Goal: Information Seeking & Learning: Learn about a topic

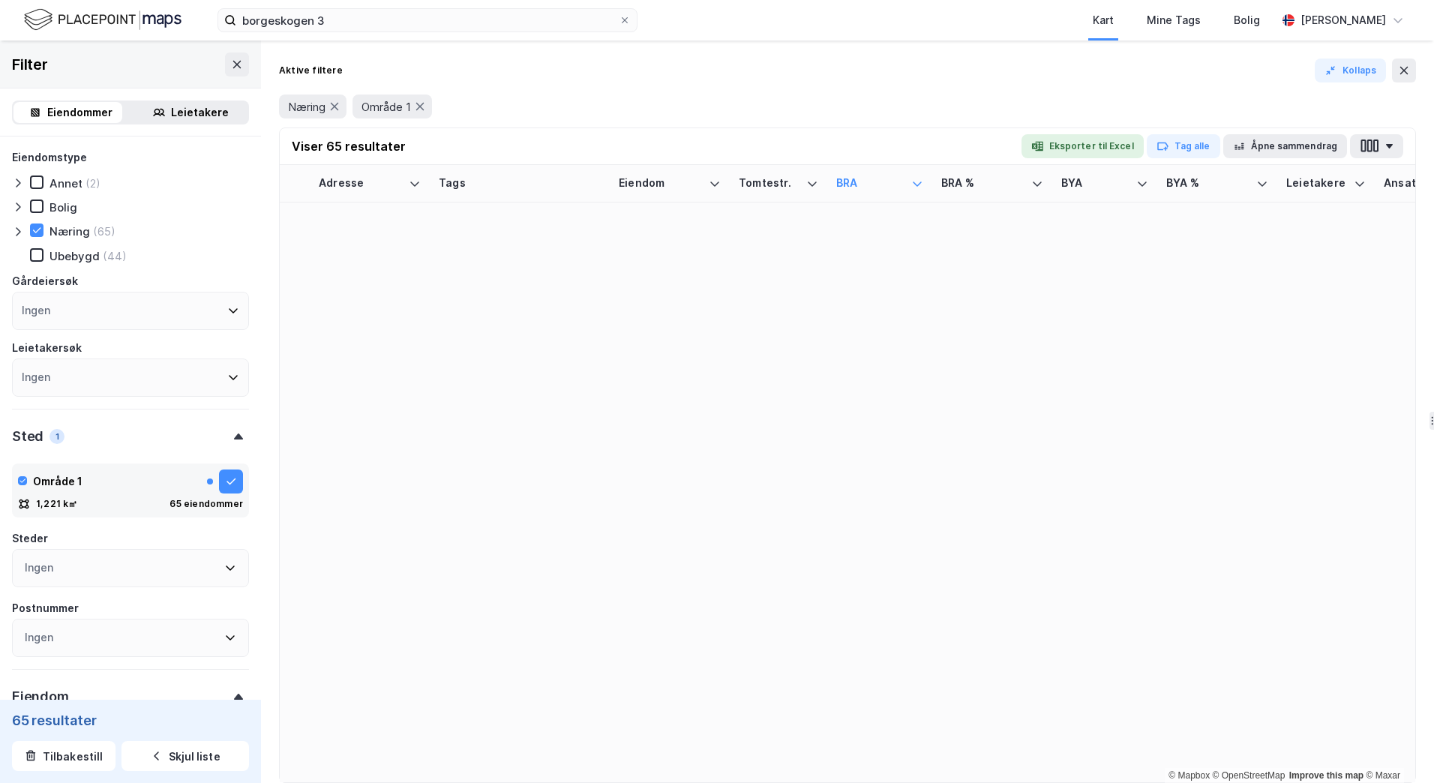
scroll to position [1689, 0]
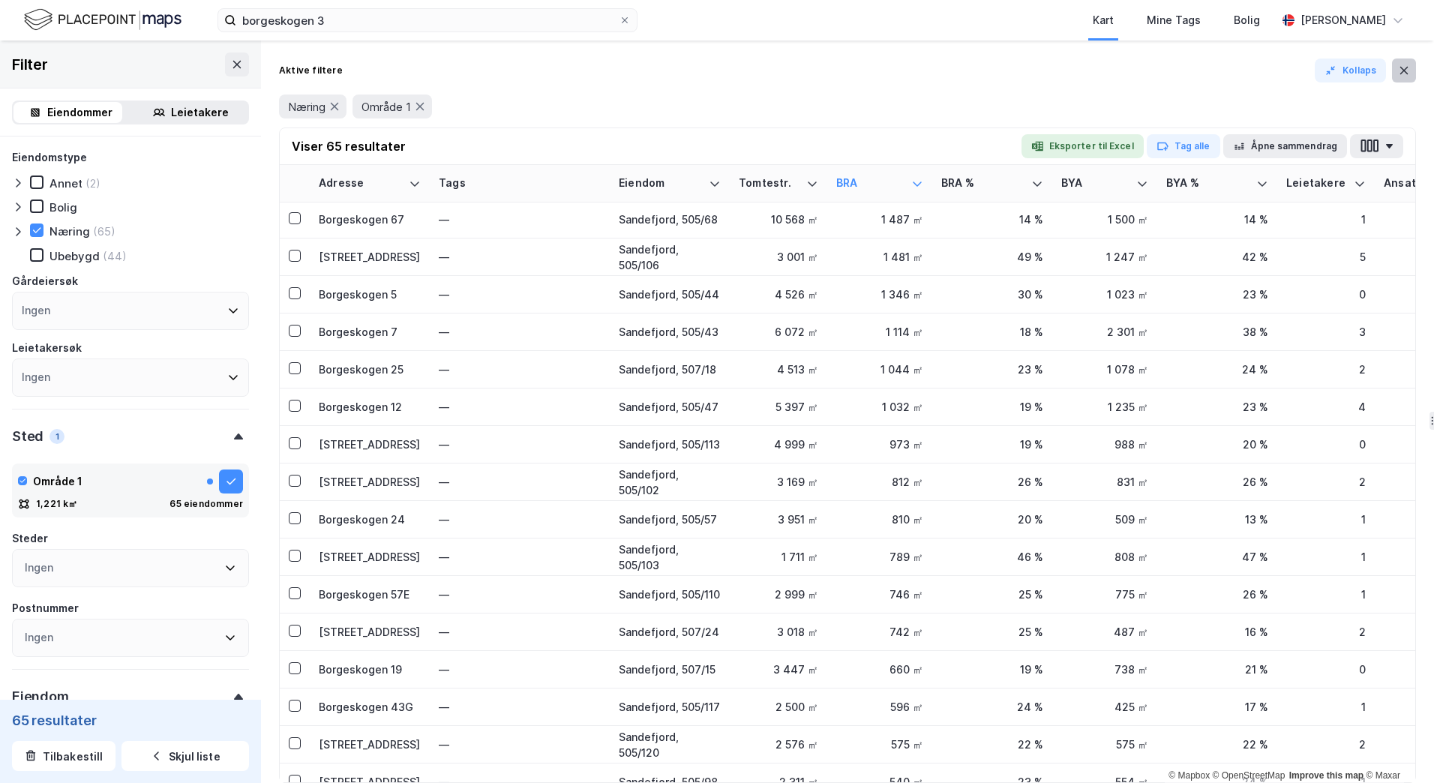
click at [1394, 68] on button at bounding box center [1404, 71] width 24 height 24
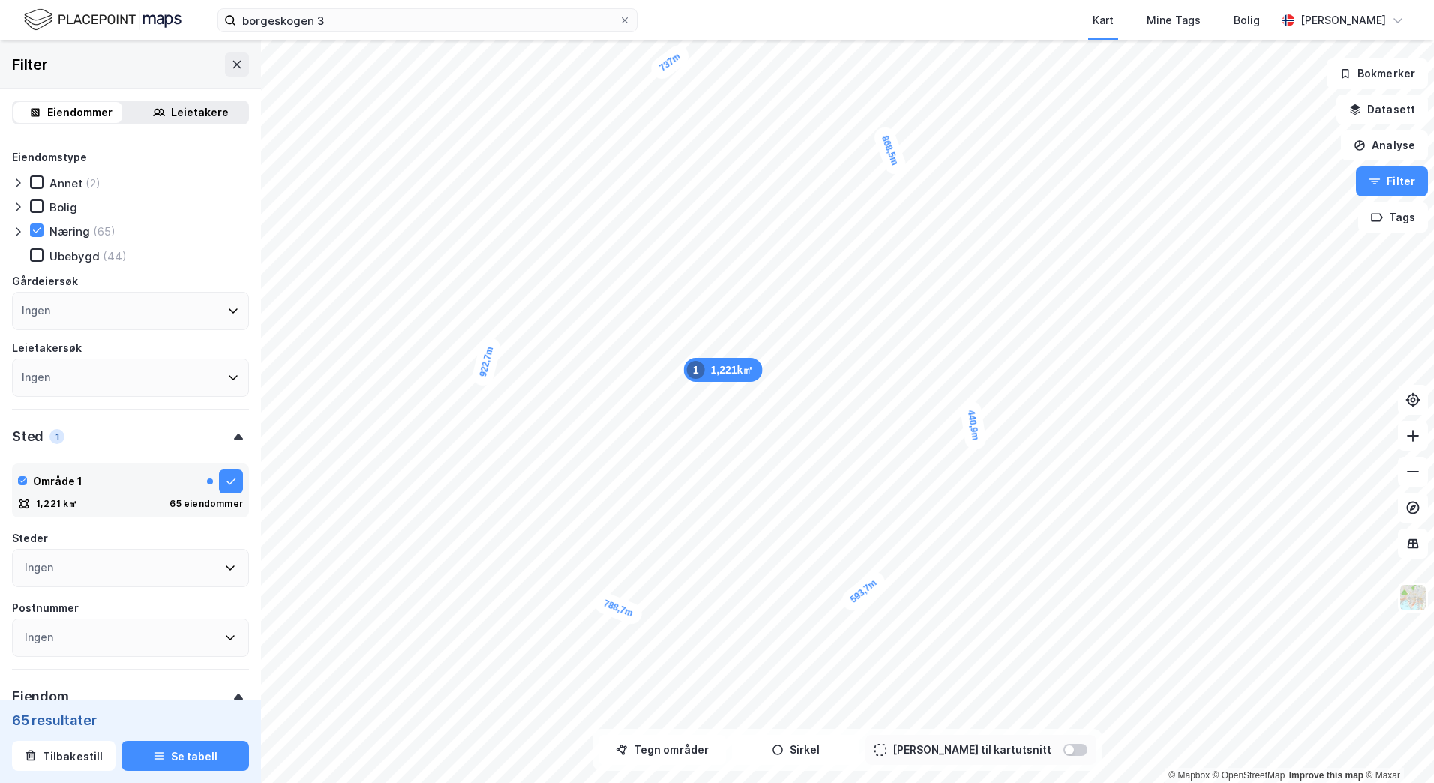
click at [1064, 748] on div at bounding box center [1076, 750] width 24 height 12
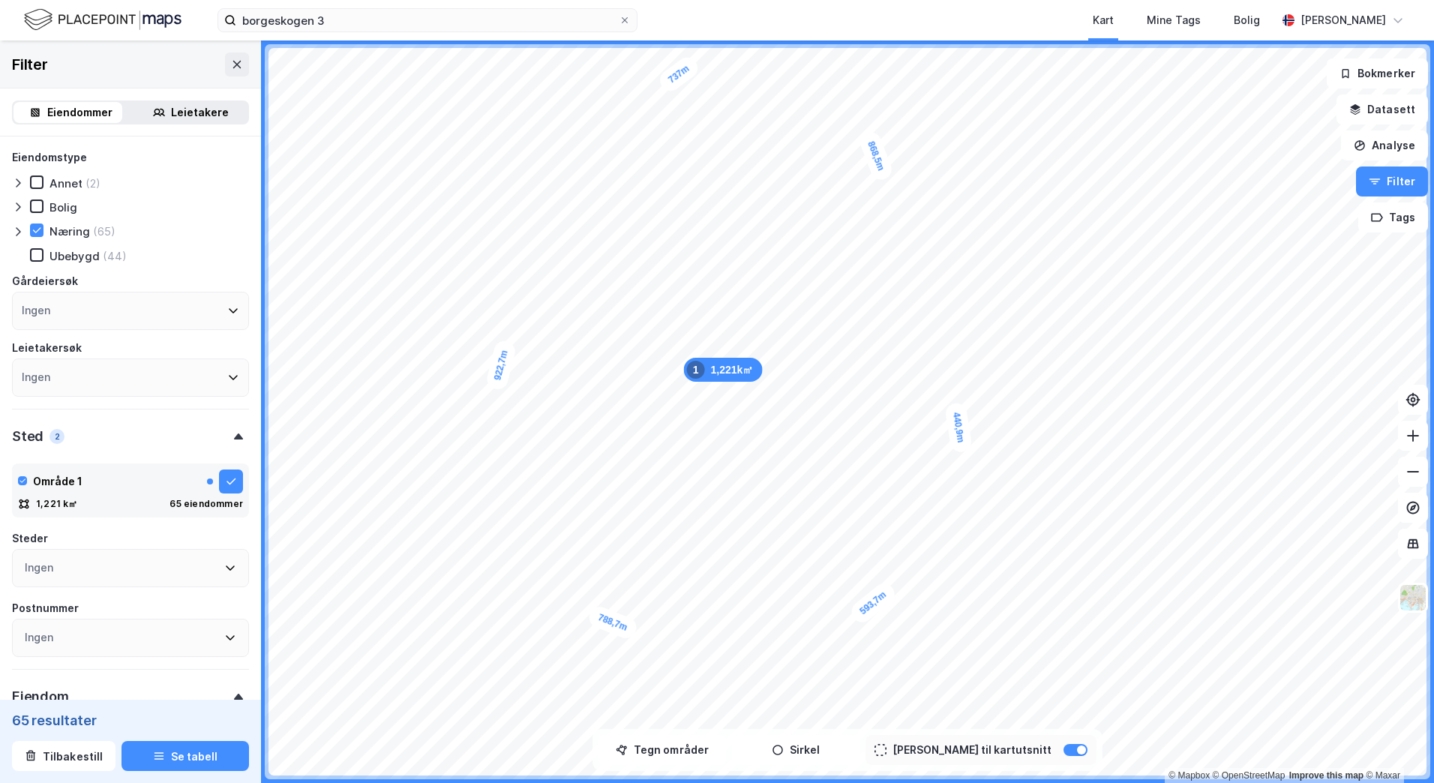
click at [184, 105] on div "Leietakere" at bounding box center [200, 113] width 58 height 18
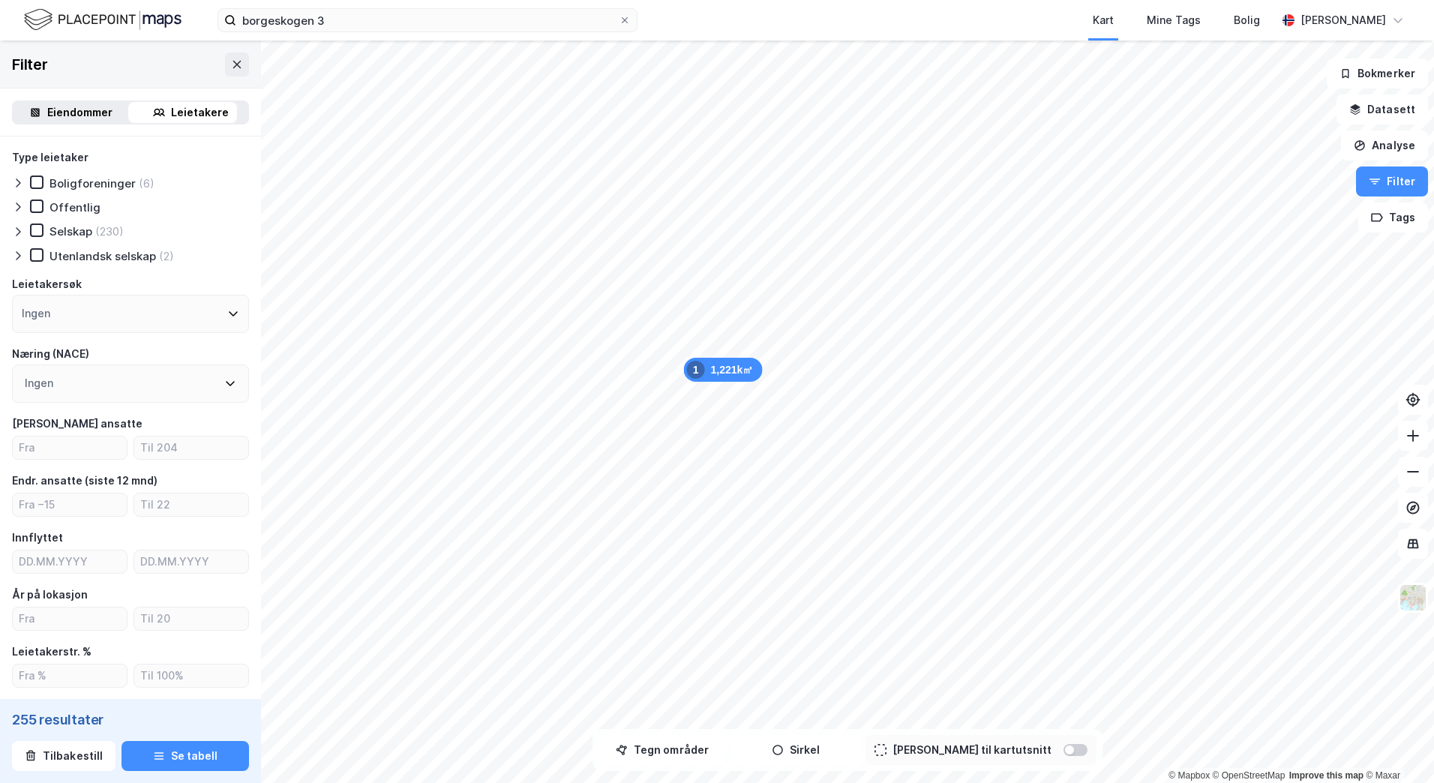
click at [62, 115] on div "Eiendommer" at bounding box center [79, 113] width 65 height 18
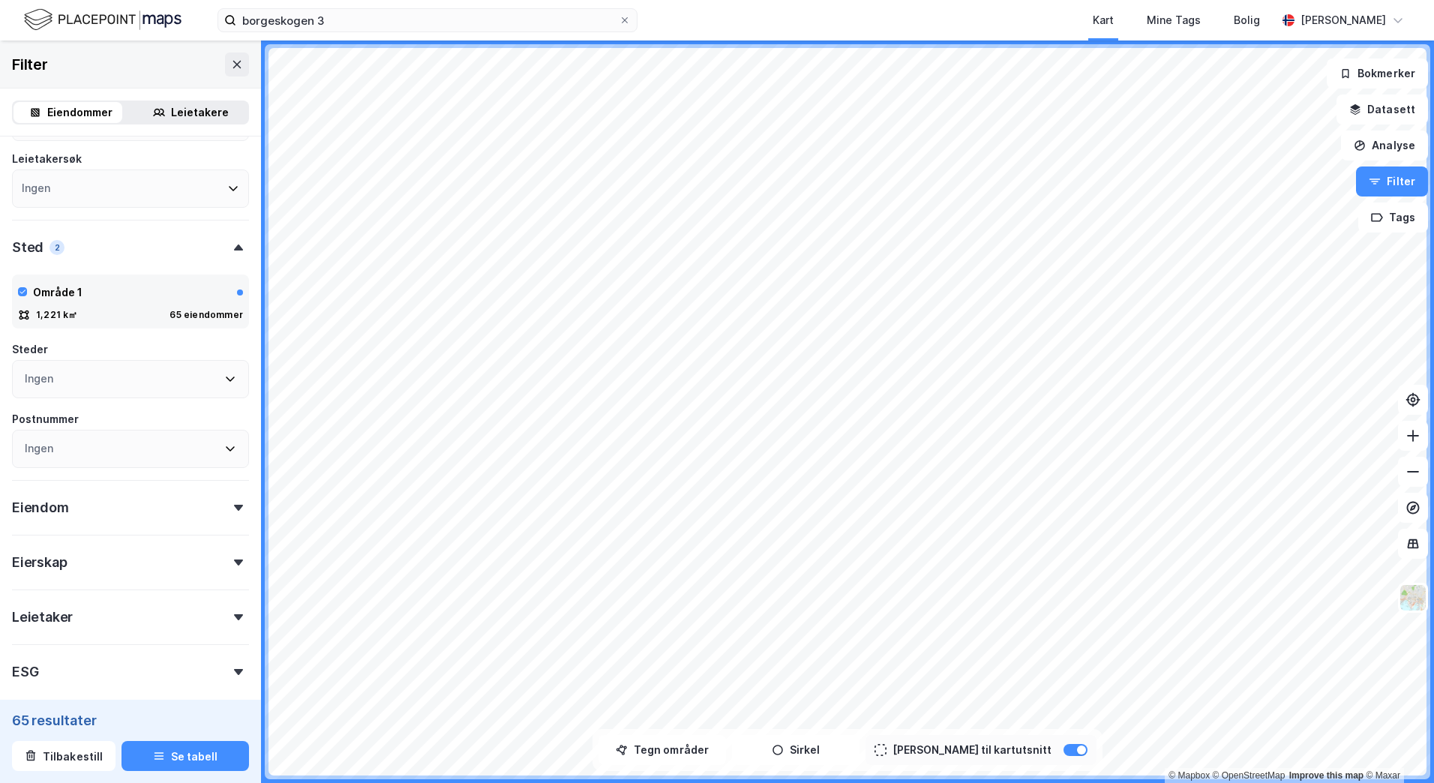
scroll to position [225, 0]
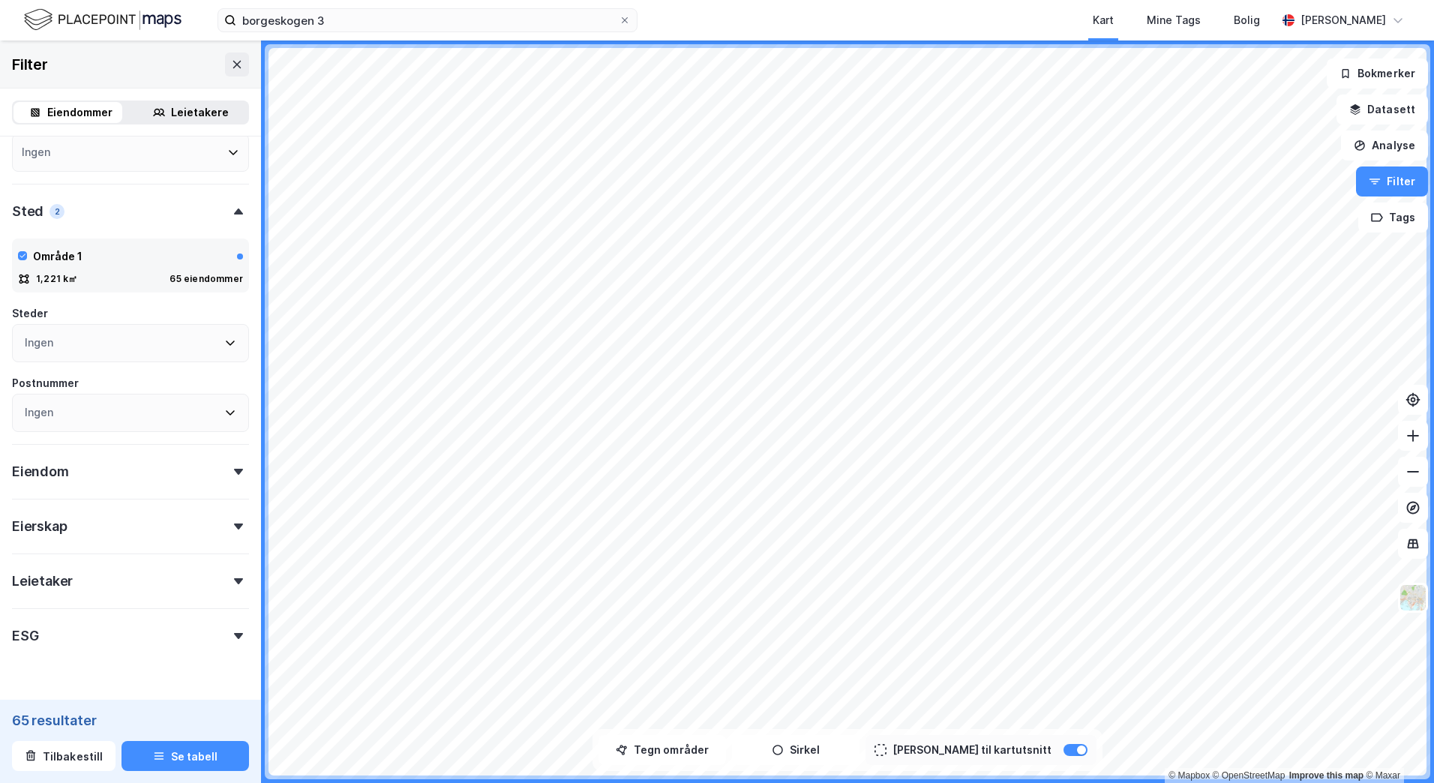
click at [177, 470] on div "Eiendom" at bounding box center [130, 465] width 237 height 43
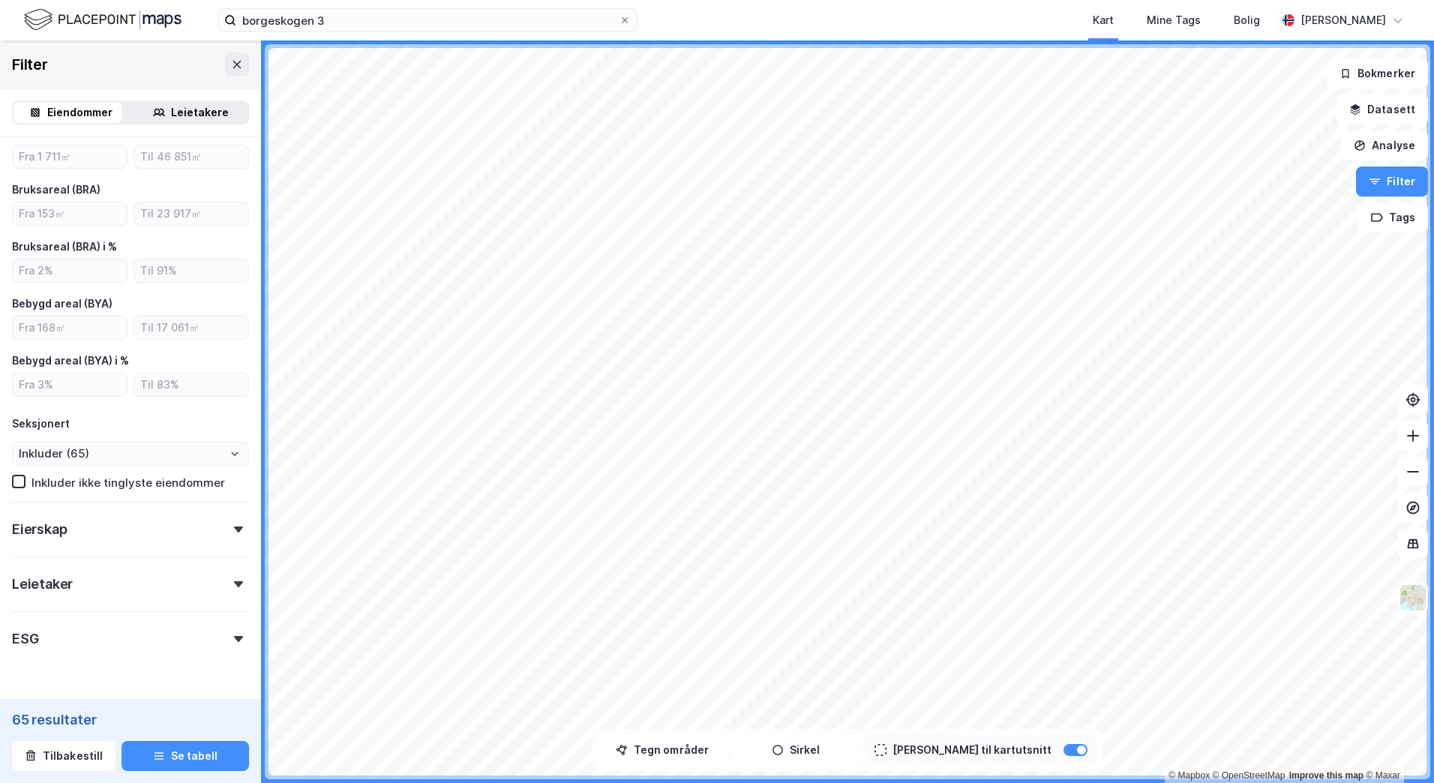
scroll to position [642, 0]
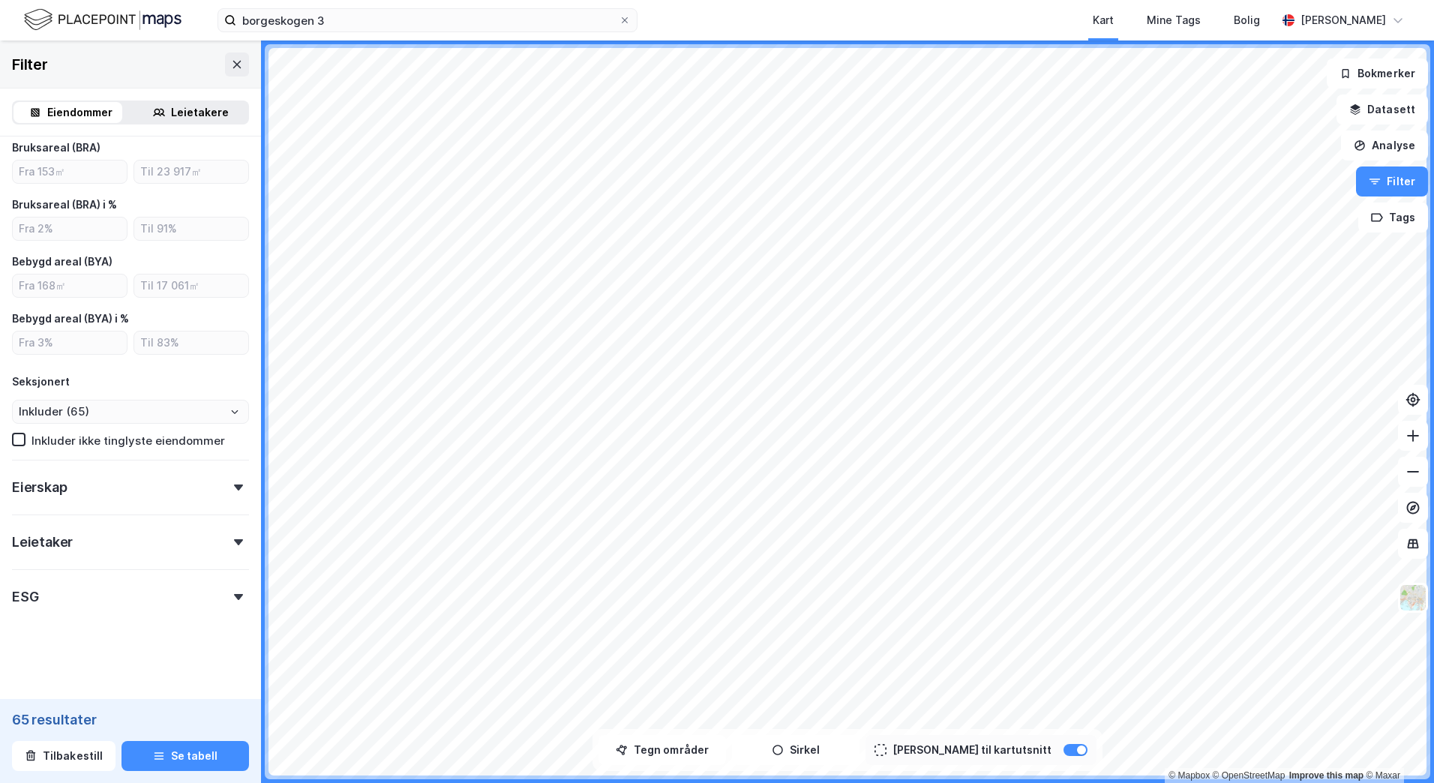
click at [178, 473] on div "Eierskap" at bounding box center [130, 481] width 237 height 43
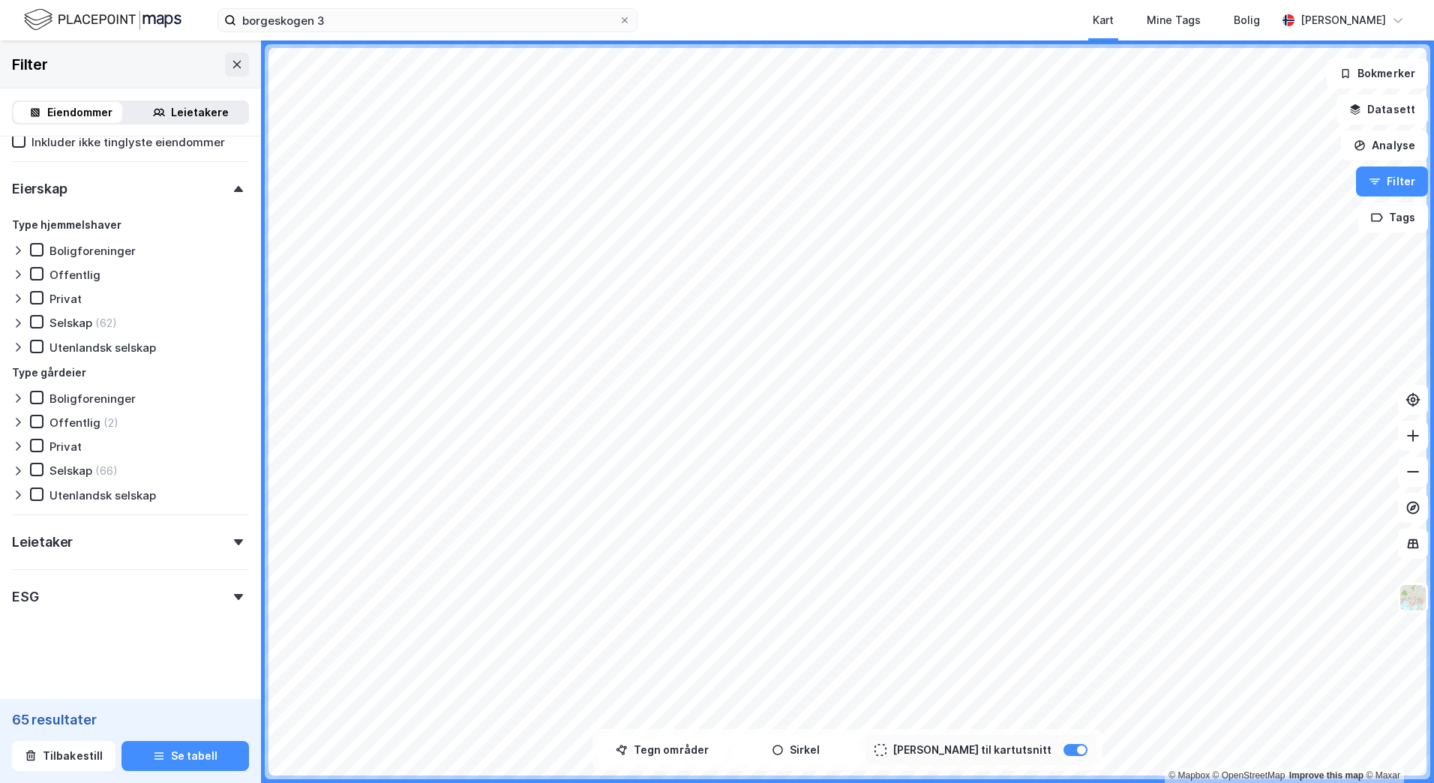
click at [192, 550] on div "Leietaker" at bounding box center [130, 536] width 237 height 43
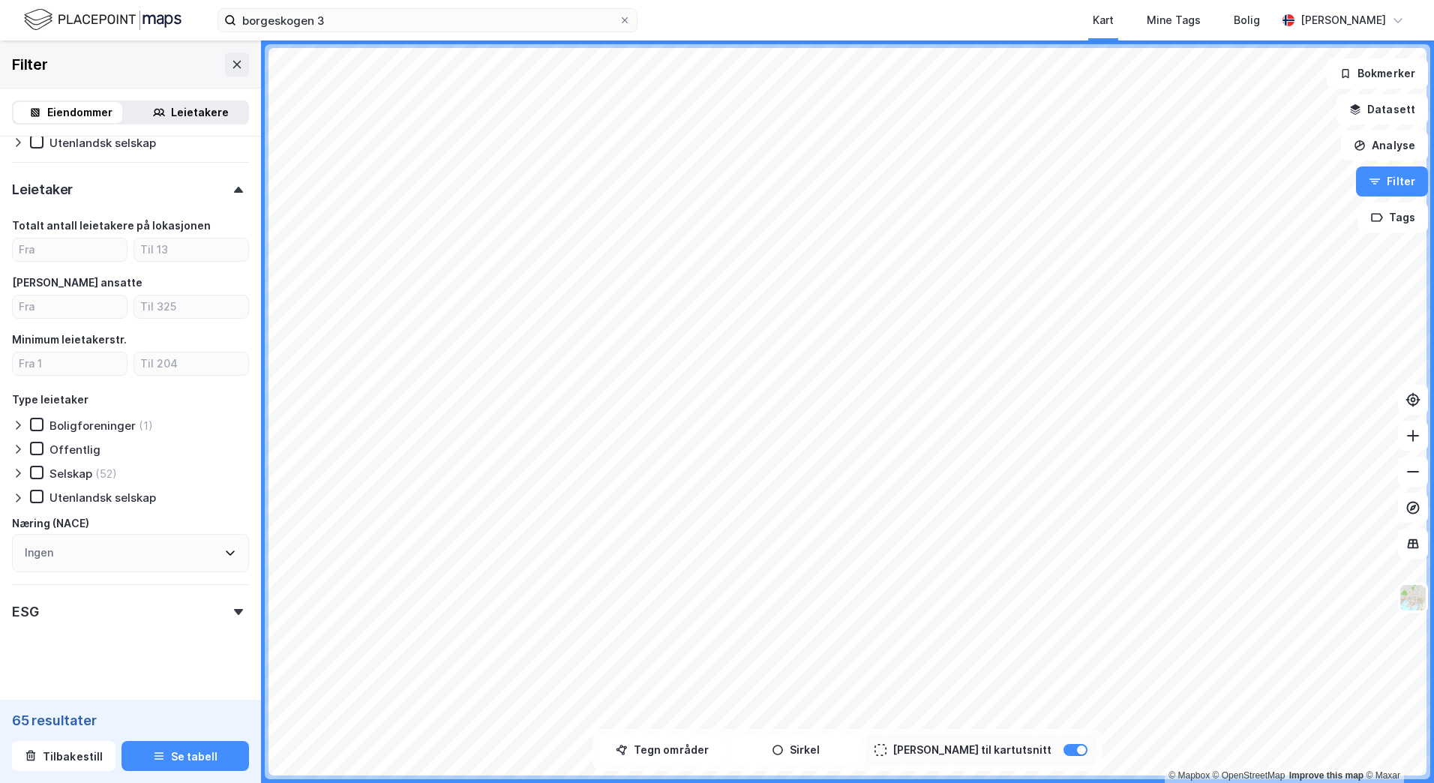
scroll to position [1307, 0]
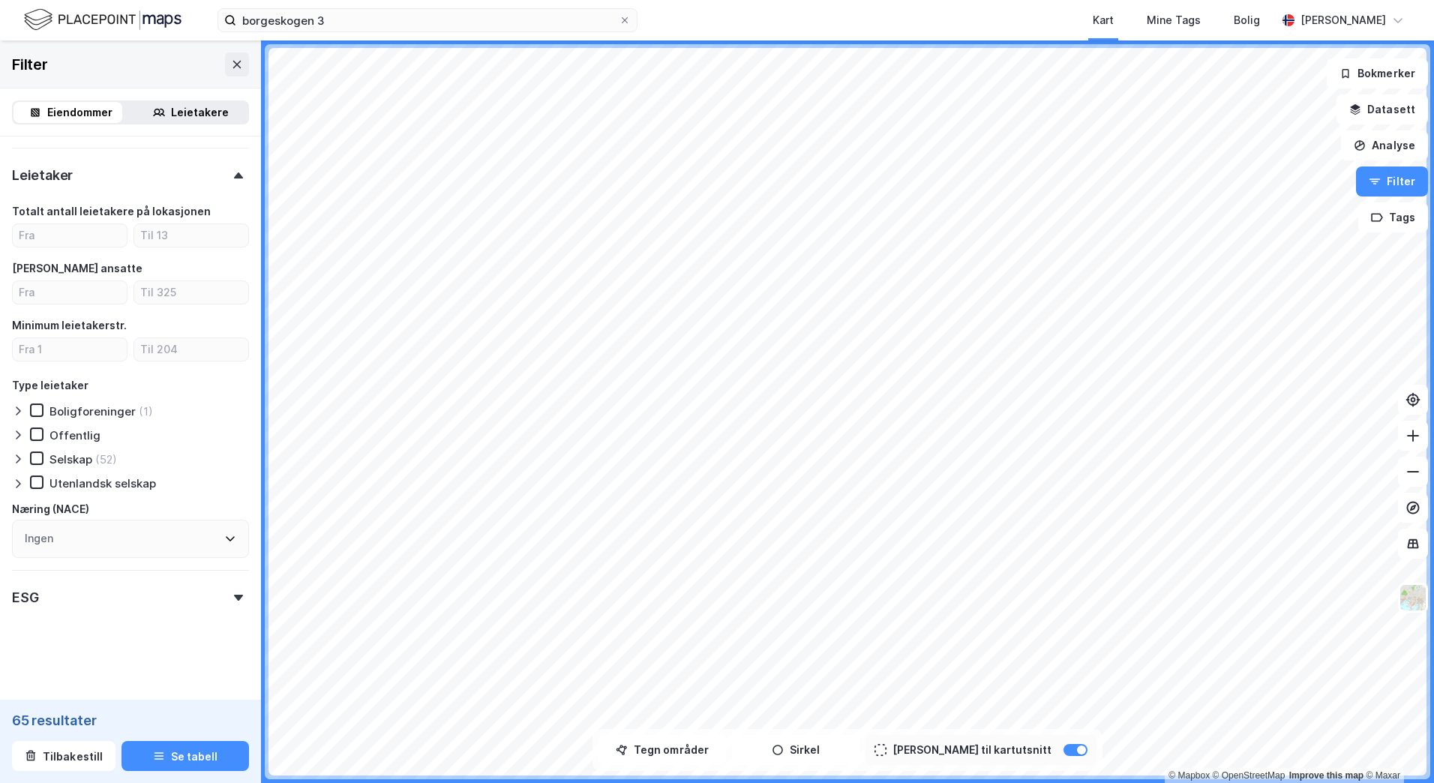
click at [166, 591] on div "ESG" at bounding box center [130, 591] width 237 height 43
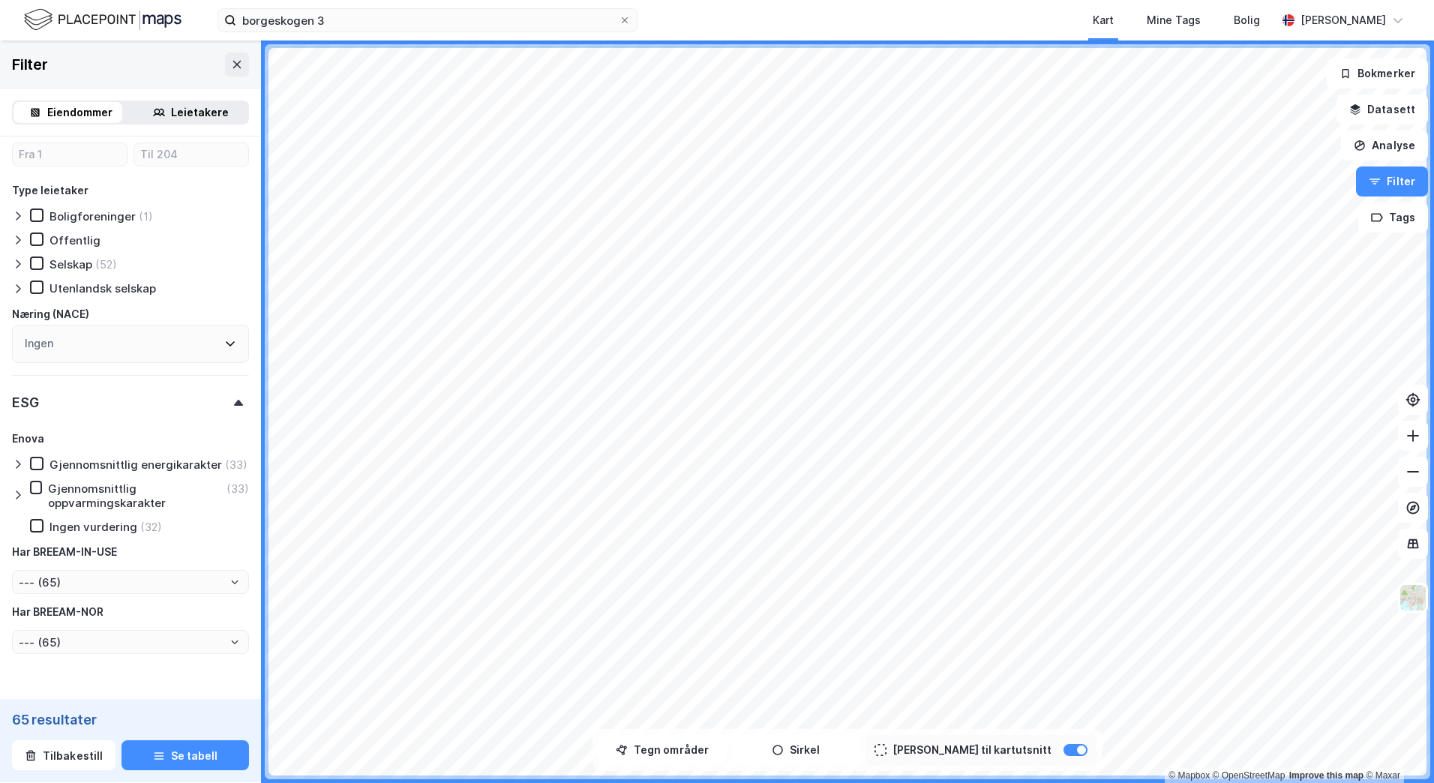
scroll to position [1559, 0]
